Goal: Task Accomplishment & Management: Use online tool/utility

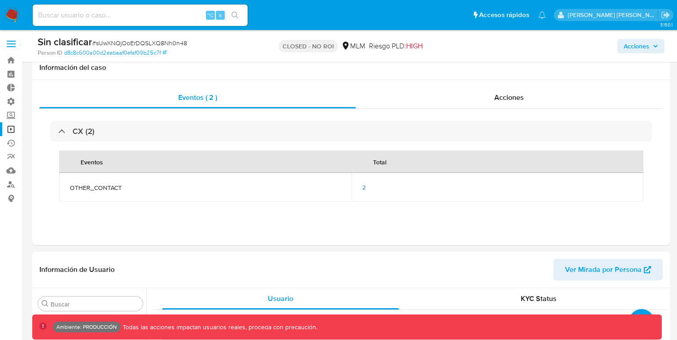
select select "10"
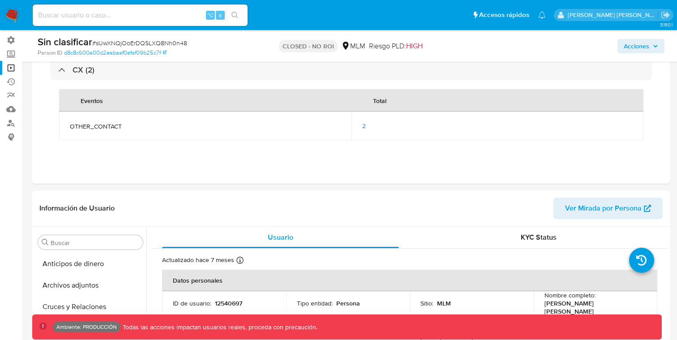
scroll to position [357, 0]
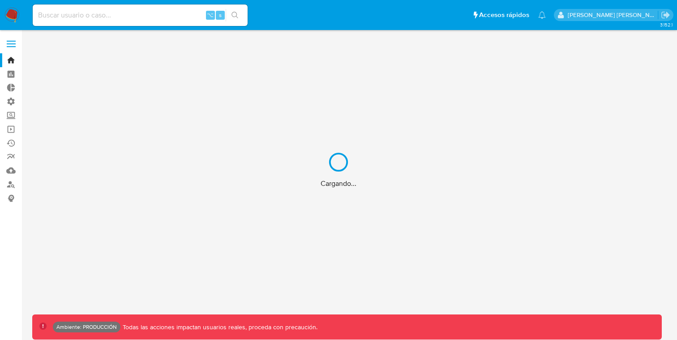
click at [14, 47] on div "Cargando..." at bounding box center [338, 170] width 677 height 340
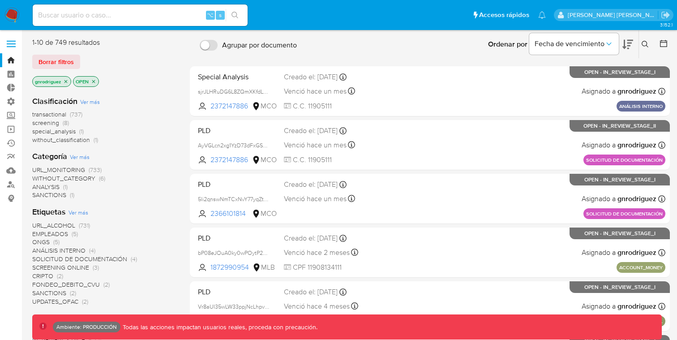
click at [11, 44] on span at bounding box center [11, 43] width 9 height 1
click at [0, 0] on input "checkbox" at bounding box center [0, 0] width 0 height 0
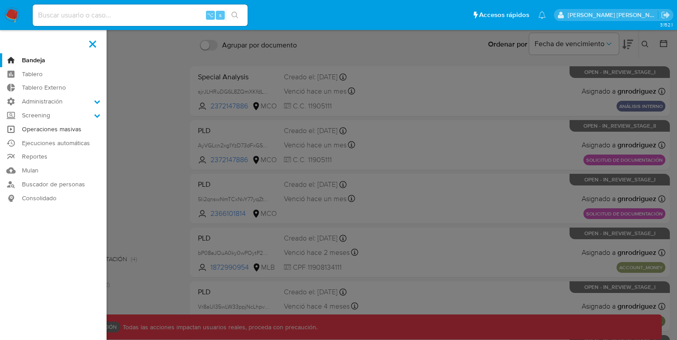
click at [49, 132] on link "Operaciones masivas" at bounding box center [53, 129] width 107 height 14
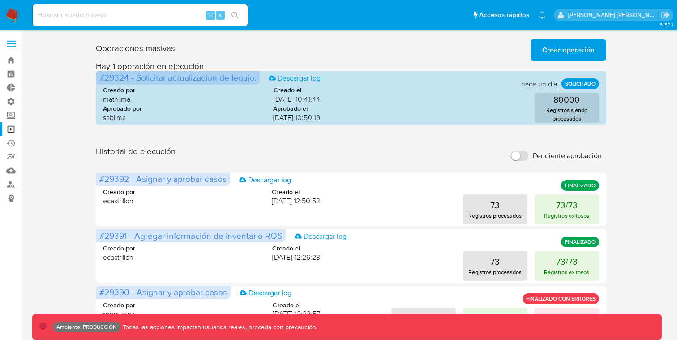
click at [523, 155] on input "Pendiente aprobación" at bounding box center [519, 155] width 18 height 11
checkbox input "true"
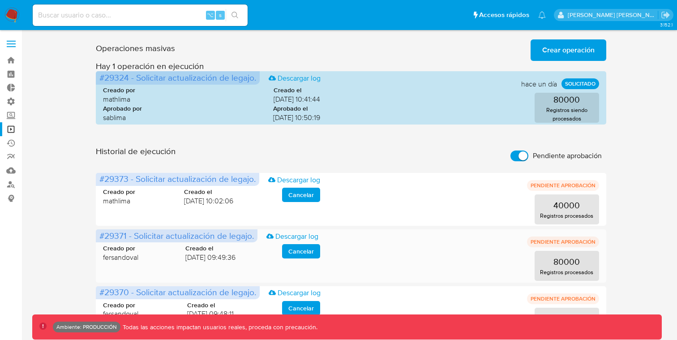
scroll to position [429, 0]
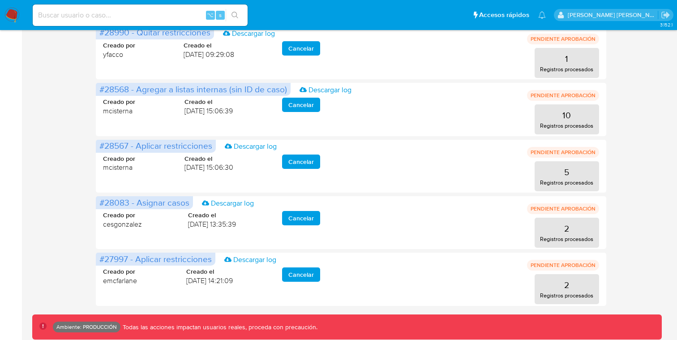
click at [334, 324] on div "Ambiente: PRODUCCIÓN Todas las acciones impactan usuarios reales, proceda con p…" at bounding box center [354, 326] width 602 height 11
